Goal: Transaction & Acquisition: Register for event/course

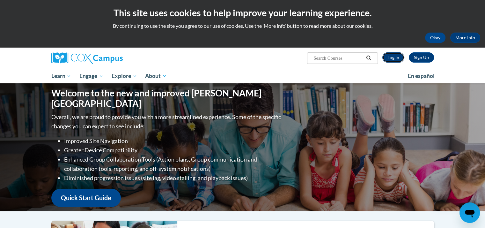
click at [393, 58] on link "Log In" at bounding box center [393, 57] width 22 height 10
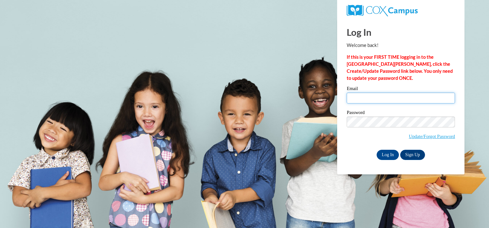
click at [362, 93] on input "Email" at bounding box center [401, 97] width 108 height 11
type input "[EMAIL_ADDRESS][DOMAIN_NAME]"
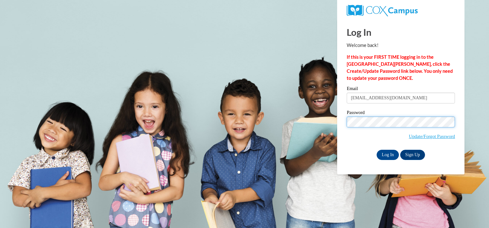
click at [377, 149] on input "Log In" at bounding box center [388, 154] width 22 height 10
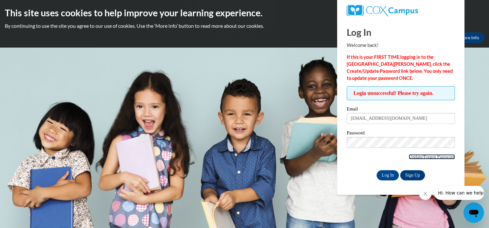
click at [418, 155] on link "Update/Forgot Password" at bounding box center [432, 156] width 46 height 5
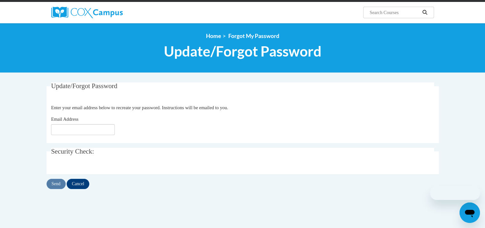
scroll to position [57, 0]
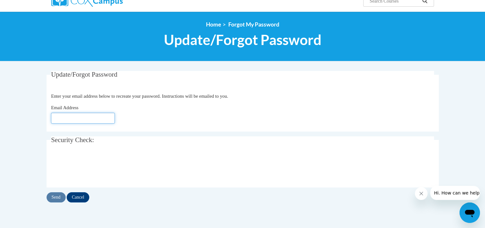
click at [85, 118] on input "Email Address" at bounding box center [83, 117] width 64 height 11
type input "L"
type input "[EMAIL_ADDRESS][DOMAIN_NAME]"
click at [53, 199] on input "Send" at bounding box center [56, 197] width 19 height 10
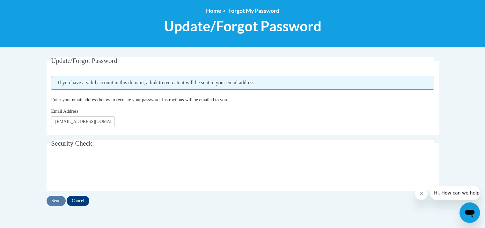
scroll to position [80, 0]
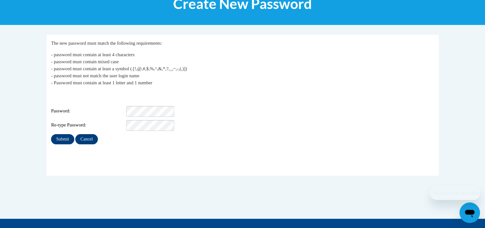
scroll to position [96, 0]
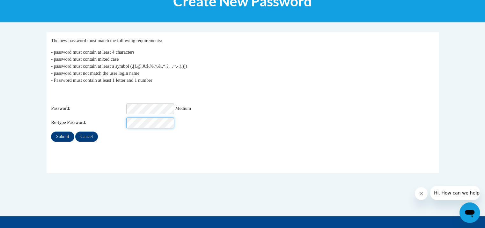
click at [51, 131] on input "Submit" at bounding box center [62, 136] width 23 height 10
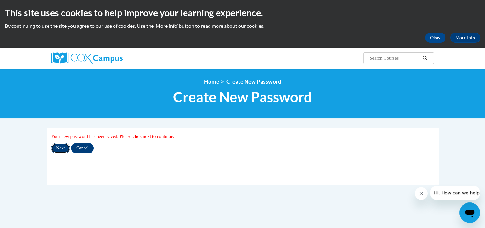
click at [67, 144] on input "Next" at bounding box center [60, 148] width 19 height 10
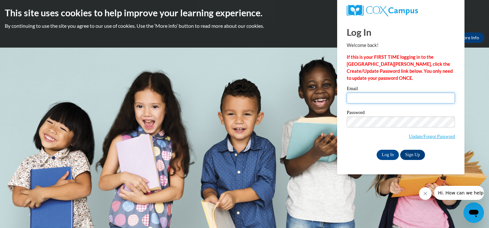
click at [371, 100] on input "Email" at bounding box center [401, 97] width 108 height 11
type input "dolenshekl@kmsd.edu"
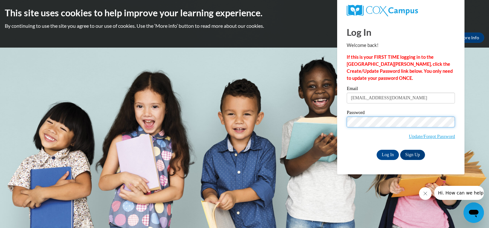
click at [377, 149] on input "Log In" at bounding box center [388, 154] width 22 height 10
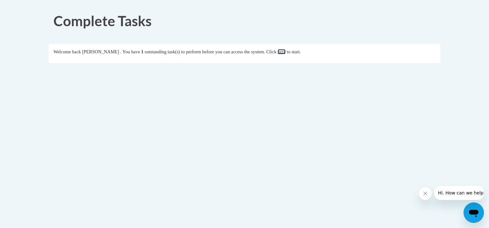
click at [286, 50] on link "here" at bounding box center [282, 51] width 8 height 5
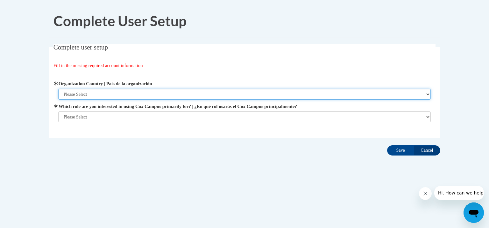
click at [162, 94] on select "Please Select United States | Estados Unidos Outside of the United States | Fue…" at bounding box center [244, 94] width 373 height 11
select select "ad49bcad-a171-4b2e-b99c-48b446064914"
click at [58, 89] on select "Please Select United States | Estados Unidos Outside of the United States | Fue…" at bounding box center [244, 94] width 373 height 11
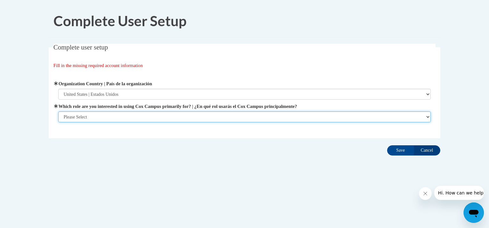
click at [140, 119] on select "Please Select College/University | Colegio/Universidad Community/Nonprofit Part…" at bounding box center [244, 116] width 373 height 11
select select "fbf2d438-af2f-41f8-98f1-81c410e29de3"
click at [58, 122] on select "Please Select College/University | Colegio/Universidad Community/Nonprofit Part…" at bounding box center [244, 116] width 373 height 11
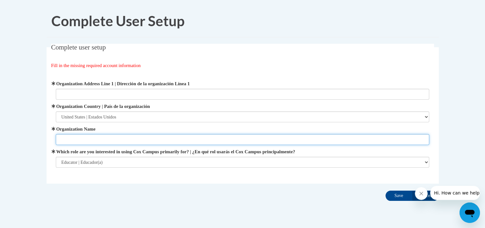
click at [176, 137] on input "Organization Name" at bounding box center [242, 139] width 373 height 11
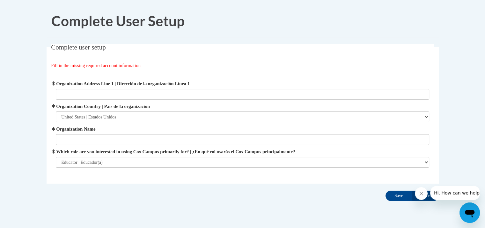
click at [461, 106] on body "Complete User Setup Complete user setup Fill in the missing required account in…" at bounding box center [242, 123] width 485 height 246
click at [395, 197] on input "Save" at bounding box center [398, 195] width 27 height 10
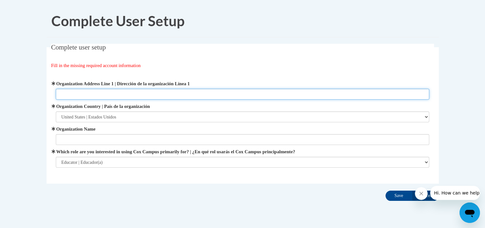
click at [134, 96] on input "Organization Address Line 1 | Dirección de la organización Línea 1" at bounding box center [242, 94] width 373 height 11
type input "219 N Oak Crest Dr"
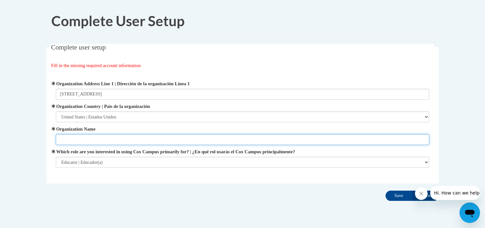
click at [63, 137] on input "Organization Name" at bounding box center [242, 139] width 373 height 11
type input "Wales Elementary"
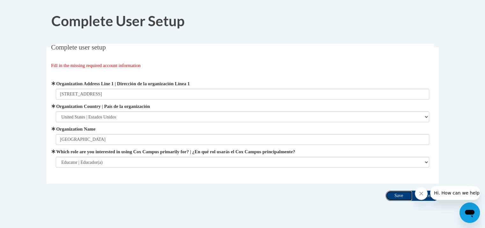
click at [395, 194] on input "Save" at bounding box center [398, 195] width 27 height 10
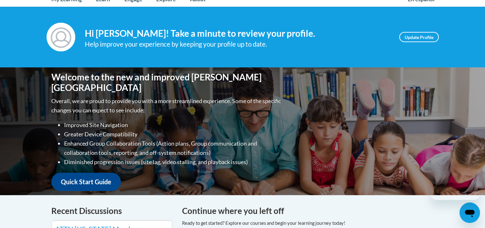
scroll to position [77, 0]
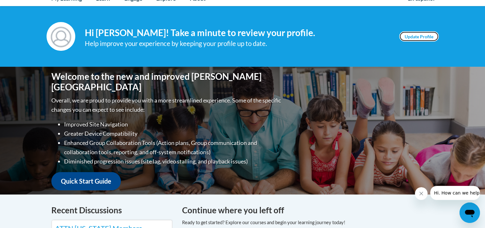
click at [417, 36] on link "Update Profile" at bounding box center [419, 36] width 40 height 10
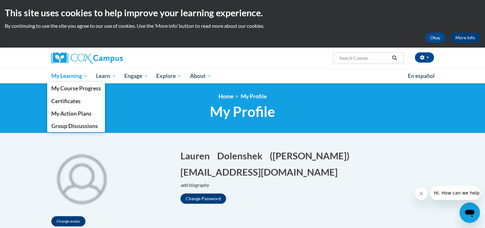
click at [62, 76] on span "My Learning" at bounding box center [69, 76] width 37 height 8
click at [62, 89] on span "My Course Progress" at bounding box center [76, 88] width 50 height 7
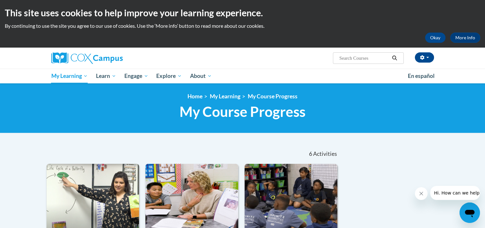
click at [351, 54] on input "Search..." at bounding box center [363, 58] width 51 height 8
type input "data driven instruction"
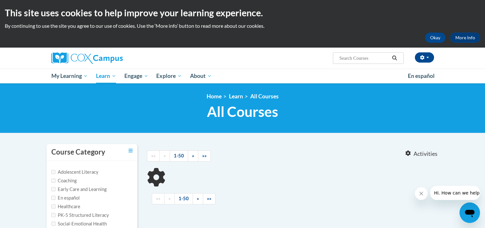
type input "data driven instruction"
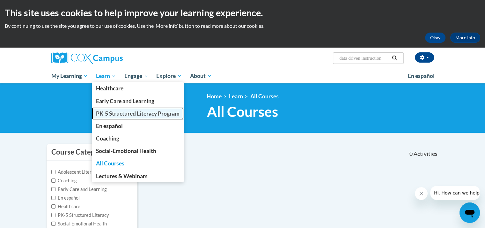
click at [111, 113] on span "PK-5 Structured Literacy Program" at bounding box center [137, 113] width 83 height 7
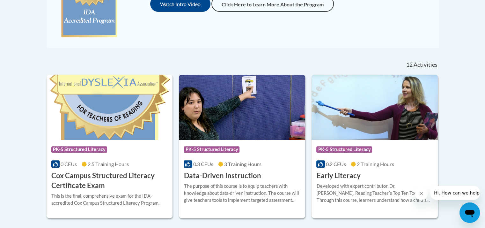
scroll to position [216, 0]
click at [248, 175] on h3 "Data-Driven Instruction" at bounding box center [222, 175] width 77 height 10
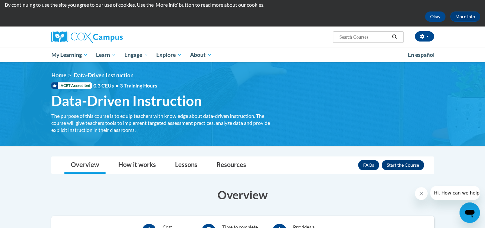
scroll to position [22, 0]
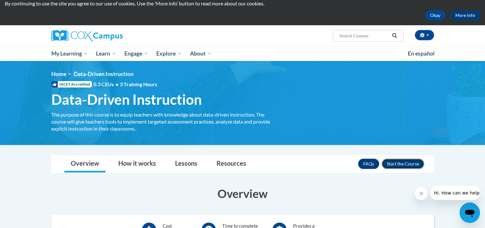
click at [393, 163] on button "Enroll" at bounding box center [402, 163] width 42 height 10
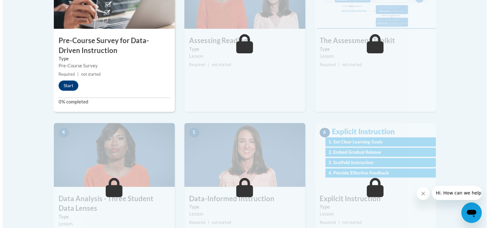
scroll to position [243, 0]
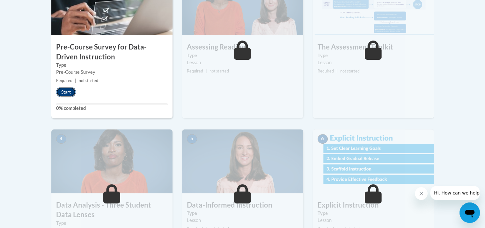
click at [65, 93] on button "Start" at bounding box center [66, 92] width 20 height 10
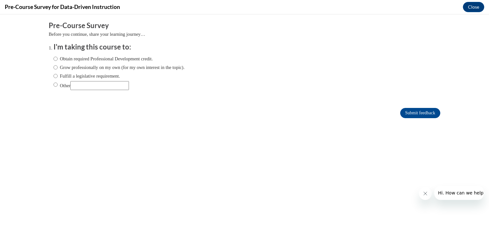
scroll to position [0, 0]
click at [54, 58] on input "Obtain required Professional Development credit." at bounding box center [56, 58] width 4 height 7
radio input "true"
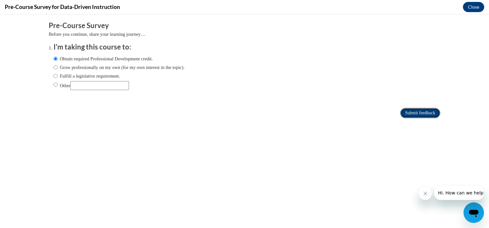
click at [410, 112] on input "Submit feedback" at bounding box center [421, 113] width 40 height 10
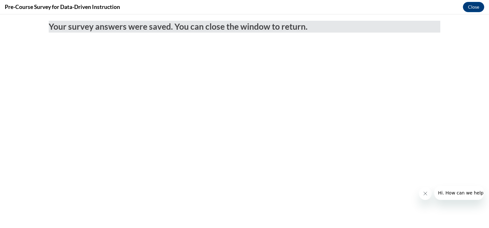
click at [410, 112] on body "Your survey answers were saved. You can close the window to return." at bounding box center [244, 120] width 489 height 213
click at [477, 10] on button "Close" at bounding box center [473, 7] width 21 height 10
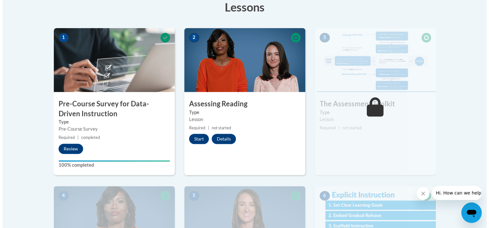
scroll to position [186, 0]
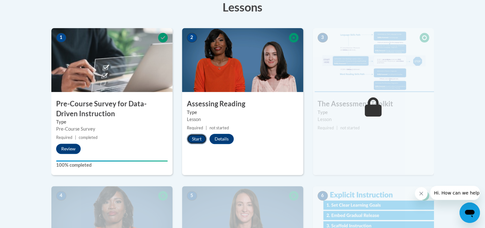
click at [197, 137] on button "Start" at bounding box center [197, 139] width 20 height 10
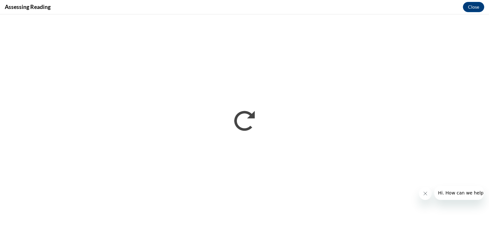
scroll to position [0, 0]
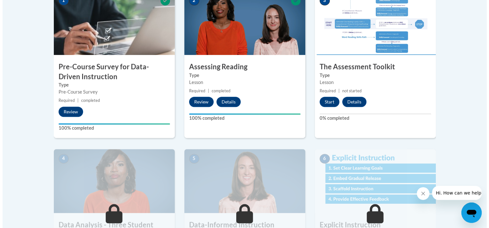
scroll to position [221, 0]
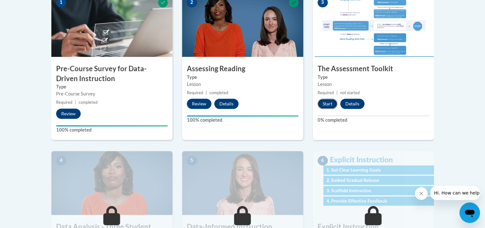
click at [325, 102] on button "Start" at bounding box center [327, 103] width 20 height 10
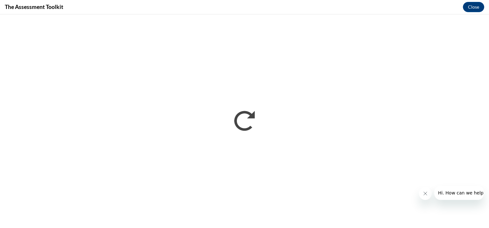
scroll to position [0, 0]
